Goal: Check status: Check status

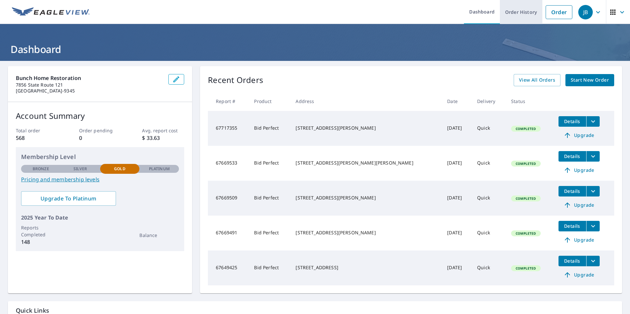
click at [515, 14] on link "Order History" at bounding box center [521, 12] width 43 height 24
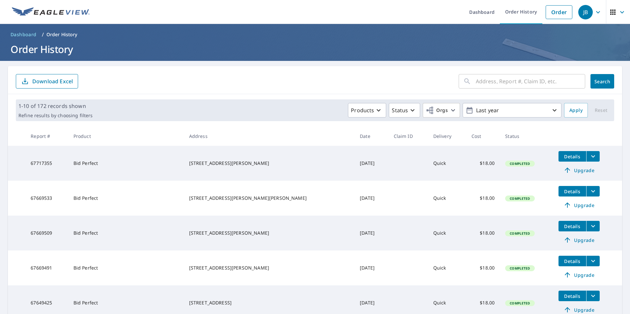
click at [470, 83] on div "​" at bounding box center [522, 81] width 127 height 15
type input "11 west second"
click at [596, 79] on span "Search" at bounding box center [602, 81] width 13 height 6
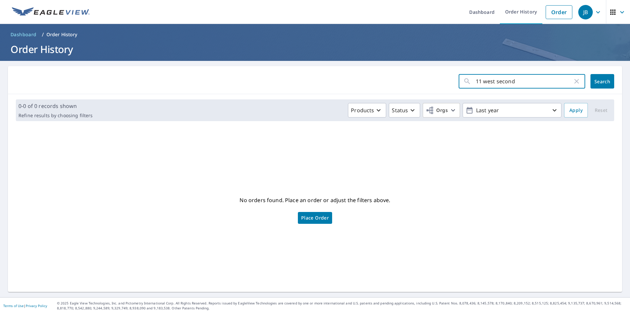
click at [492, 81] on input "11 west second" at bounding box center [524, 81] width 97 height 18
click at [510, 80] on input "11 west second" at bounding box center [524, 81] width 97 height 18
type input "[STREET_ADDRESS]"
click at [597, 79] on span "Search" at bounding box center [602, 81] width 13 height 6
click at [62, 35] on p "Order History" at bounding box center [61, 34] width 31 height 7
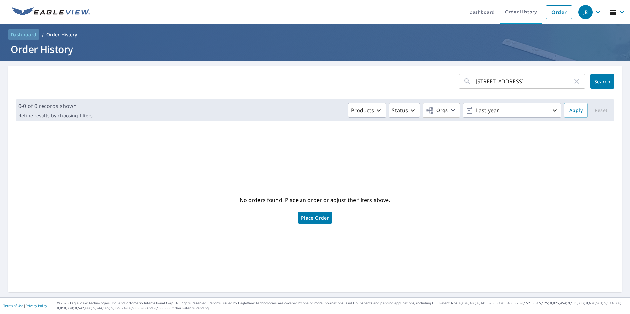
click at [21, 34] on span "Dashboard" at bounding box center [24, 34] width 26 height 7
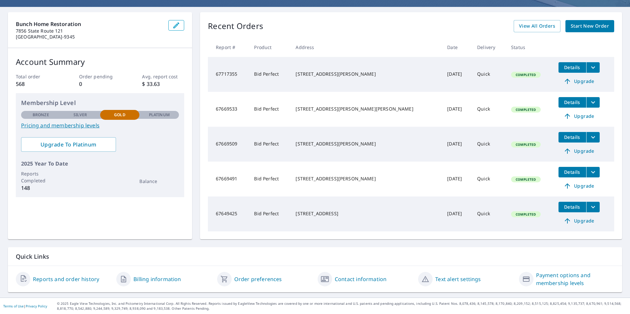
scroll to position [54, 0]
click at [531, 26] on span "View All Orders" at bounding box center [537, 26] width 36 height 8
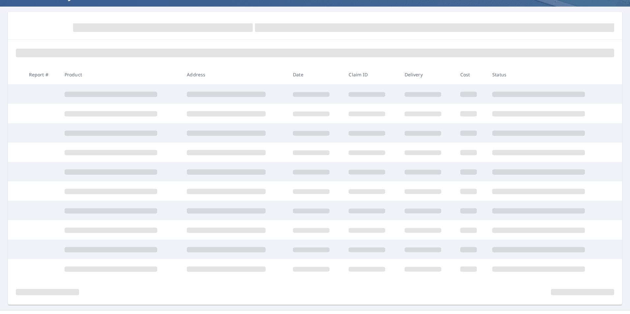
scroll to position [54, 0]
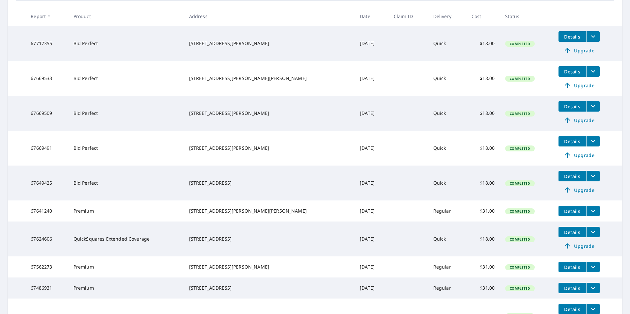
scroll to position [133, 0]
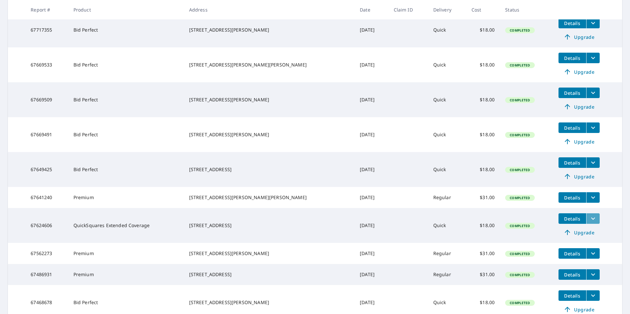
click at [589, 220] on icon "filesDropdownBtn-67624606" at bounding box center [593, 219] width 8 height 8
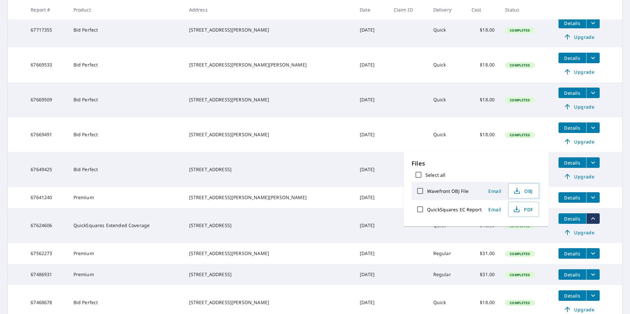
click at [621, 223] on main "​ Search Download Excel 1-10 of 172 records shown Refine results by choosing fi…" at bounding box center [315, 139] width 630 height 424
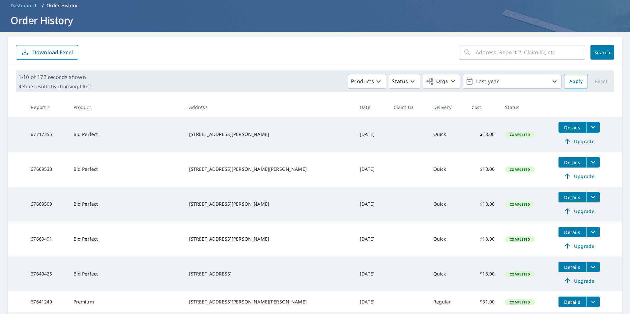
scroll to position [0, 0]
